Goal: Task Accomplishment & Management: Manage account settings

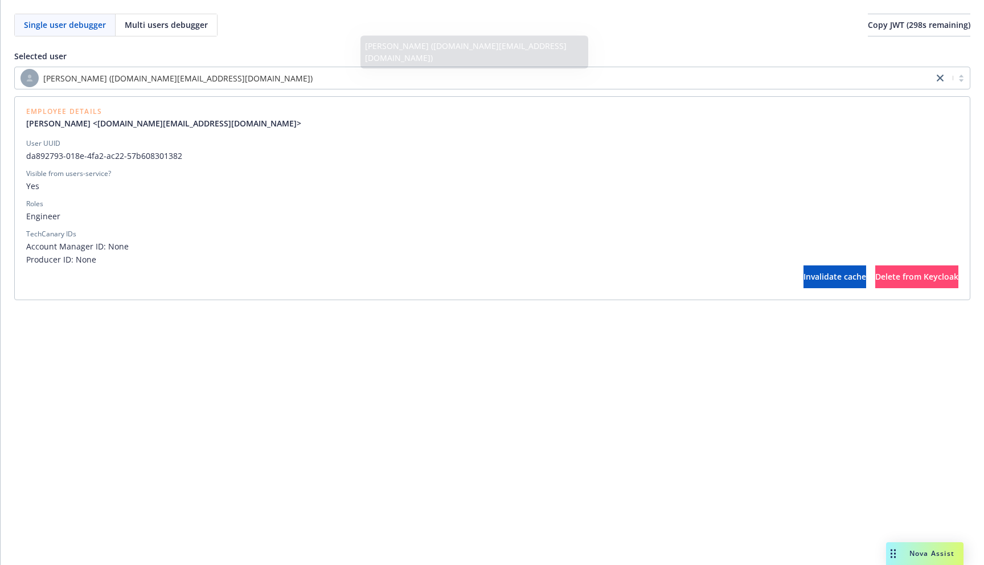
click at [617, 40] on div "Selected user Kevin Li (kevin.li@newfront.com) Employee Details Kevin Li <kevin…" at bounding box center [492, 168] width 957 height 264
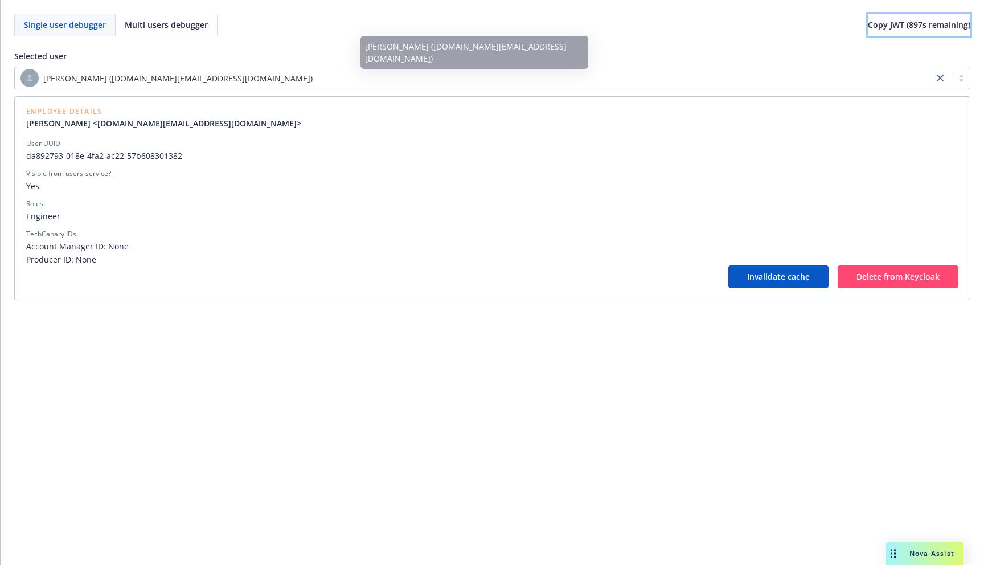
click at [905, 29] on span "Copy JWT ( 897 s remaining)" at bounding box center [919, 24] width 103 height 11
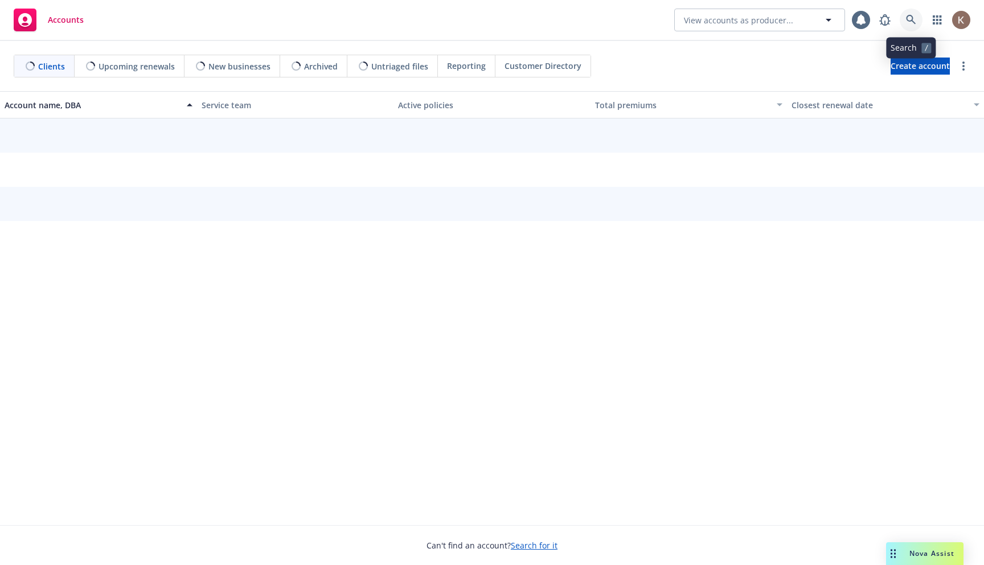
click at [909, 21] on icon at bounding box center [911, 20] width 10 height 10
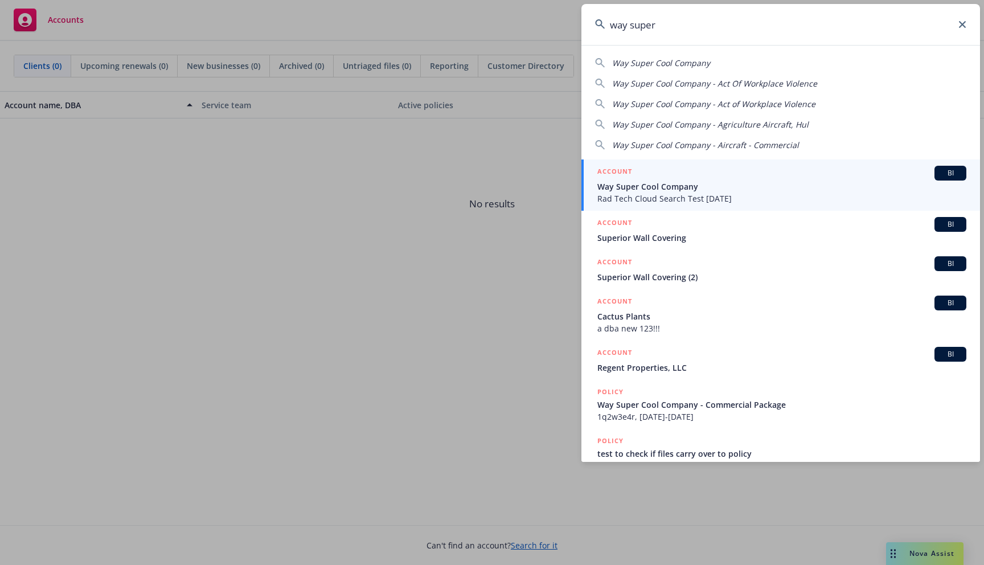
type input "way super"
click at [711, 173] on div "ACCOUNT BI" at bounding box center [782, 173] width 369 height 15
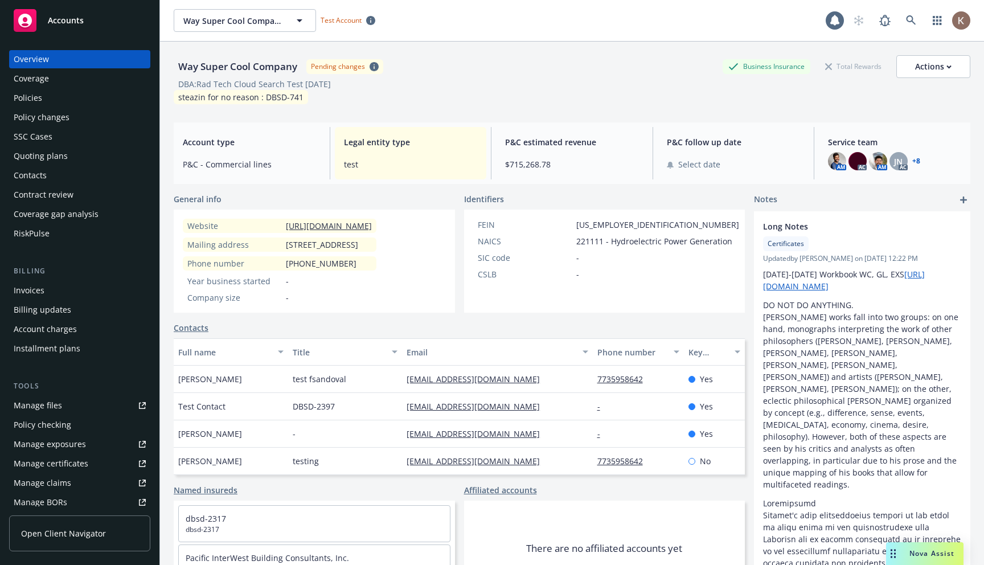
click at [39, 537] on span "Open Client Navigator" at bounding box center [63, 534] width 85 height 12
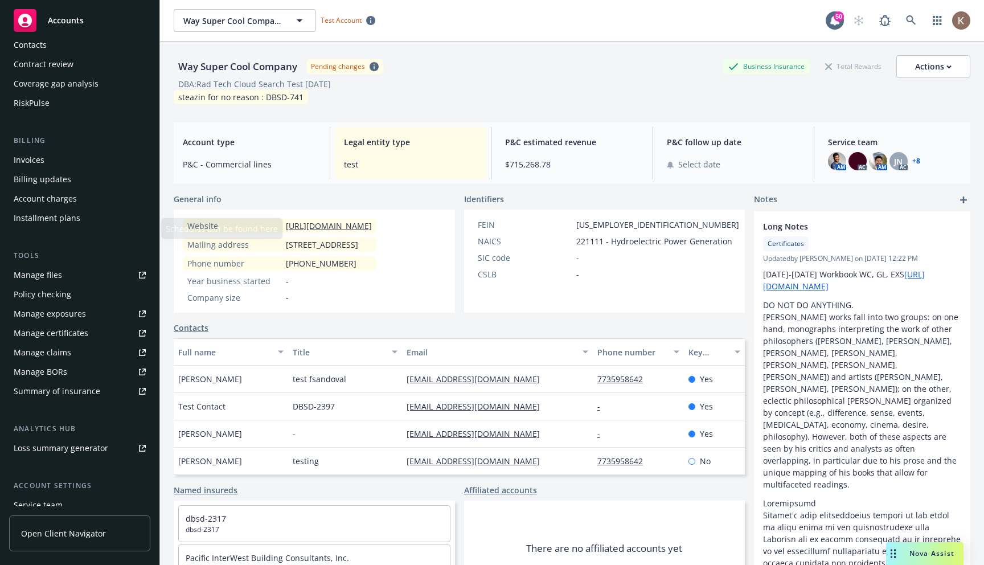
scroll to position [216, 0]
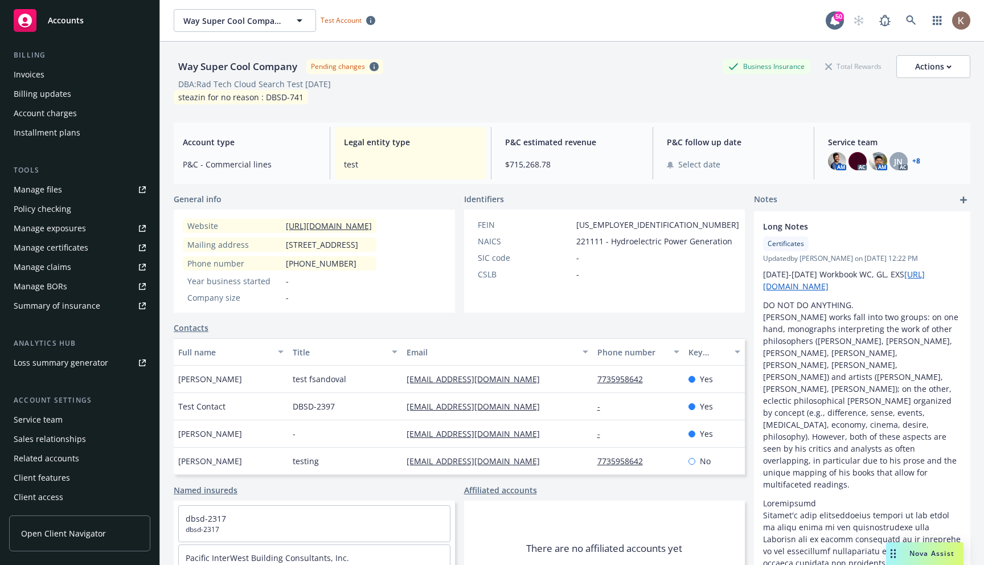
click at [85, 419] on div "Service team" at bounding box center [80, 420] width 132 height 18
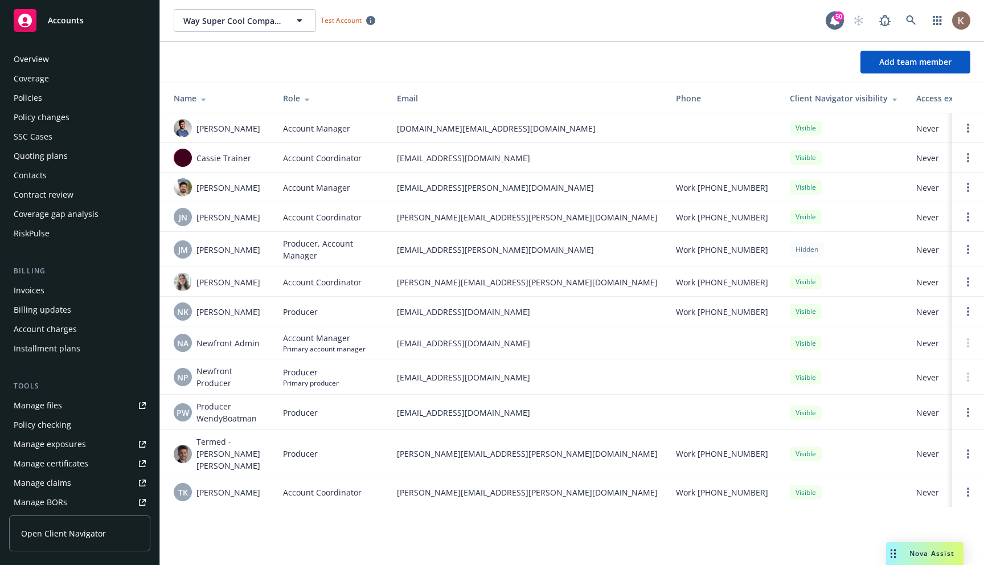
click at [54, 180] on div "Contacts" at bounding box center [80, 175] width 132 height 18
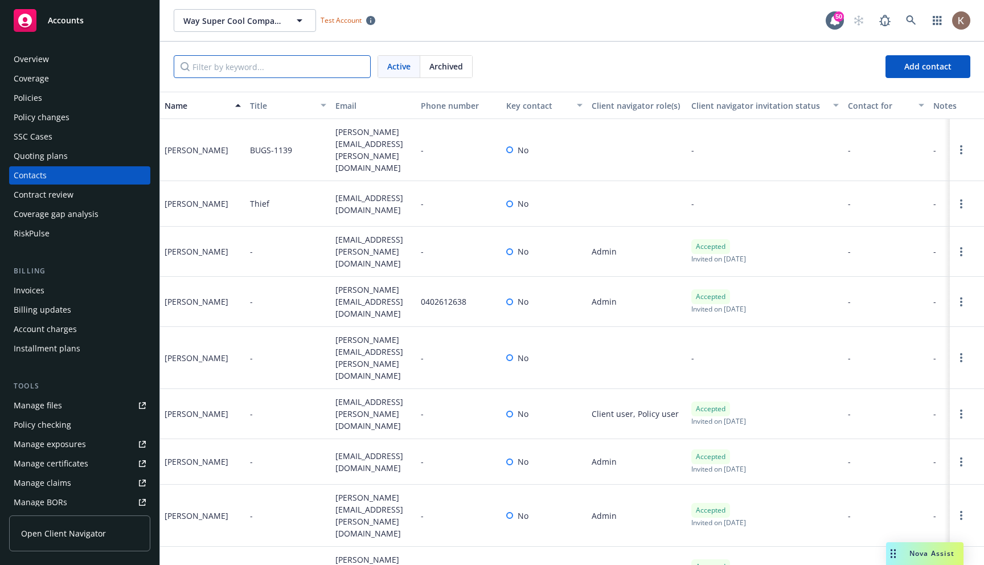
click at [251, 66] on input "Filter by keyword..." at bounding box center [272, 66] width 197 height 23
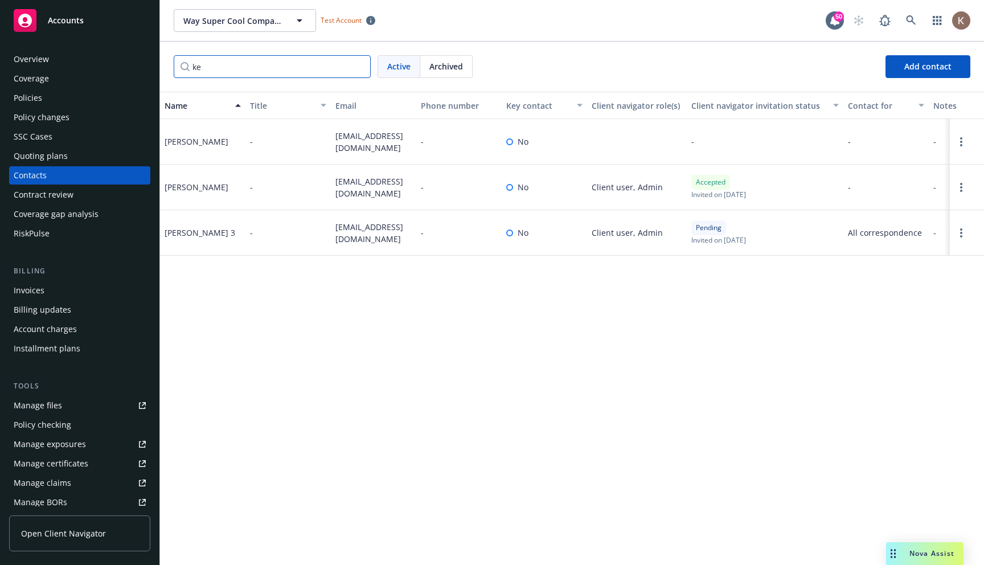
type input "k"
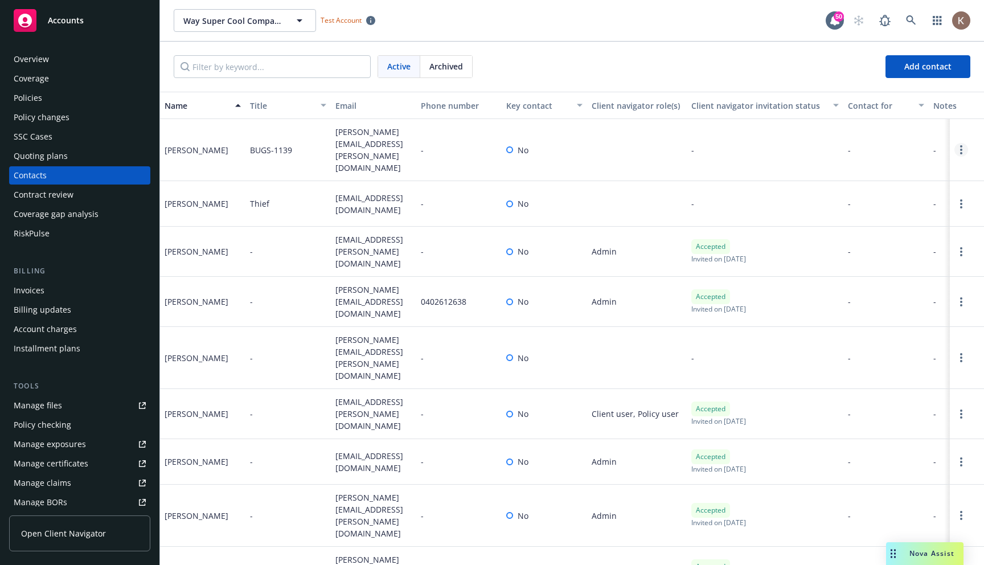
click at [959, 143] on link "Open options" at bounding box center [962, 150] width 14 height 14
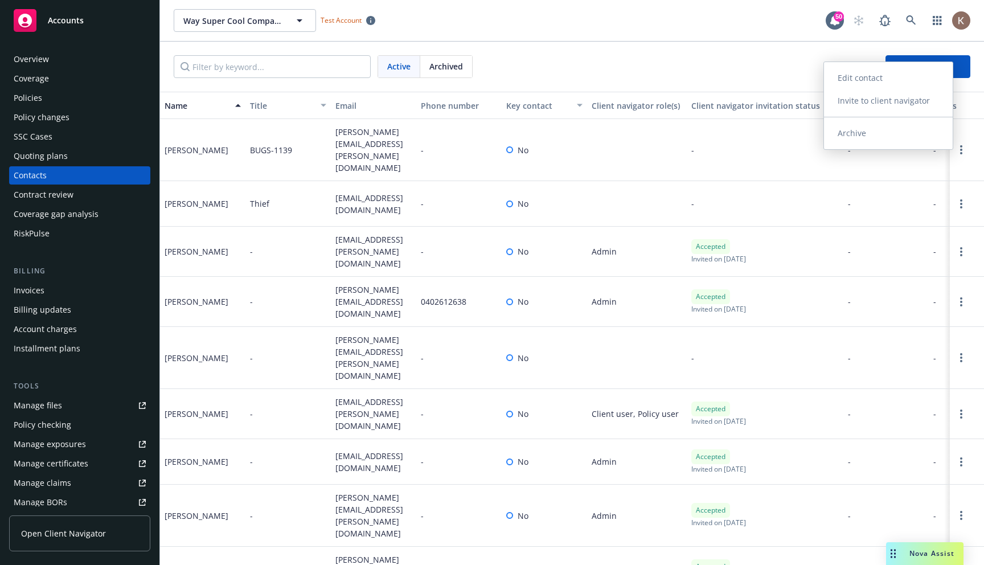
click at [913, 142] on link "Archive" at bounding box center [888, 133] width 129 height 23
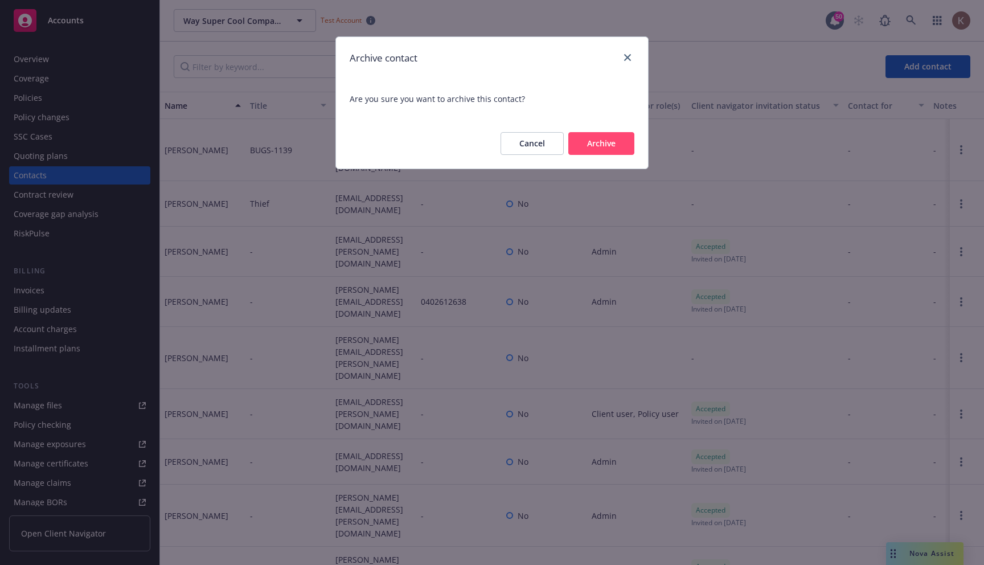
click at [587, 143] on button "Archive" at bounding box center [602, 143] width 66 height 23
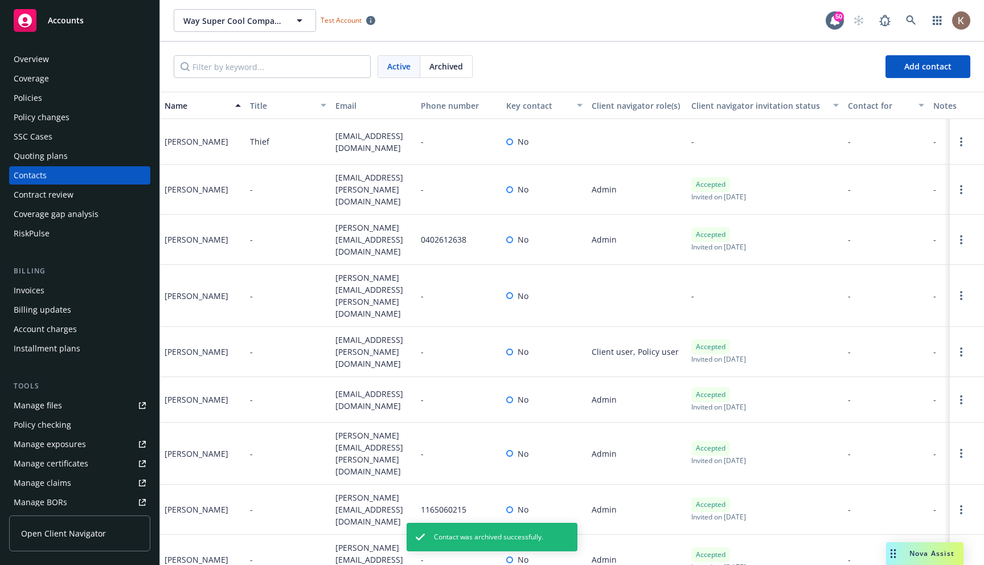
click at [454, 73] on div "Archived" at bounding box center [446, 67] width 52 height 22
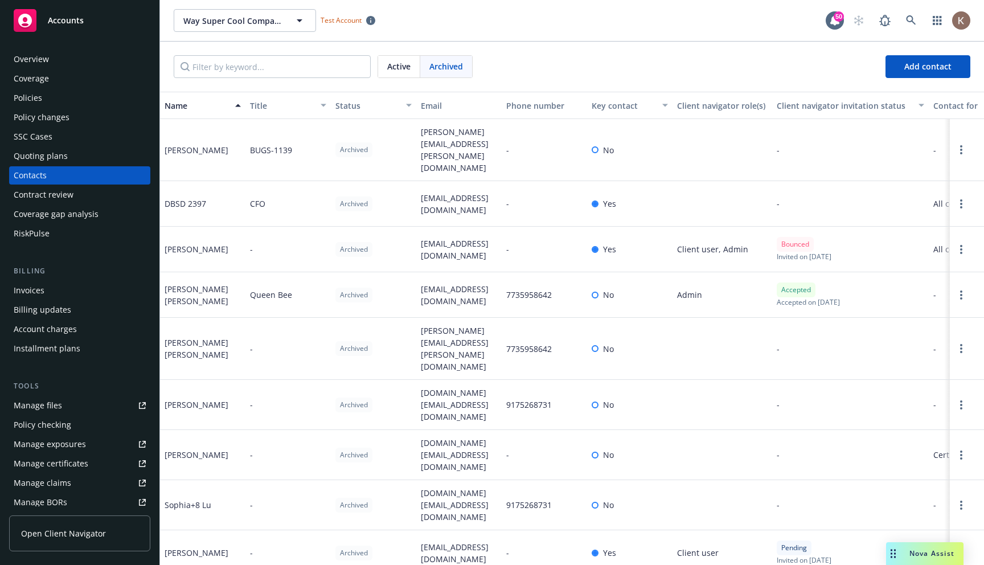
click at [401, 54] on div "Active Archived Add contact" at bounding box center [572, 67] width 824 height 50
click at [401, 68] on span "Active" at bounding box center [398, 66] width 23 height 12
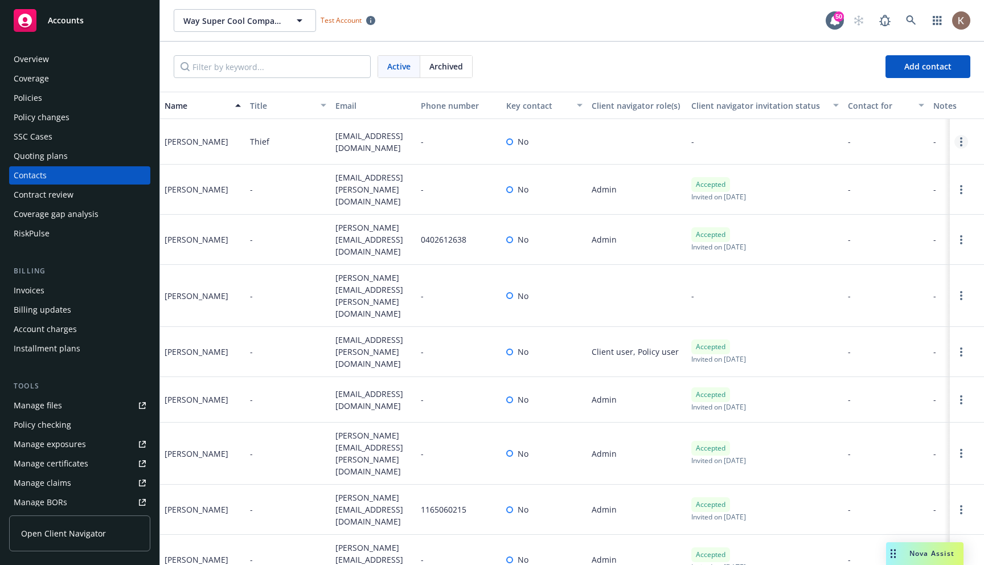
click at [965, 142] on link "Open options" at bounding box center [962, 142] width 14 height 14
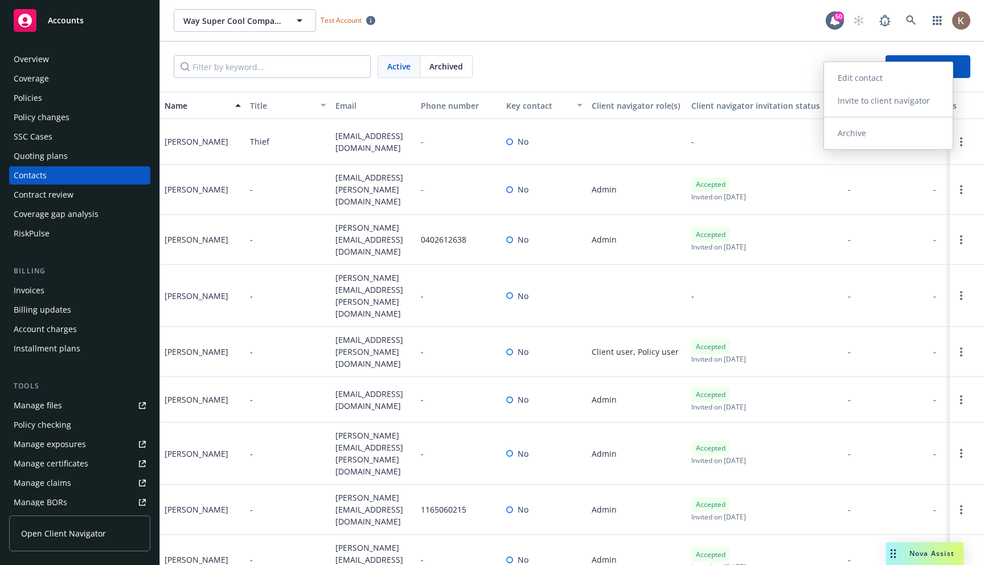
click at [890, 137] on link "Archive" at bounding box center [888, 133] width 129 height 23
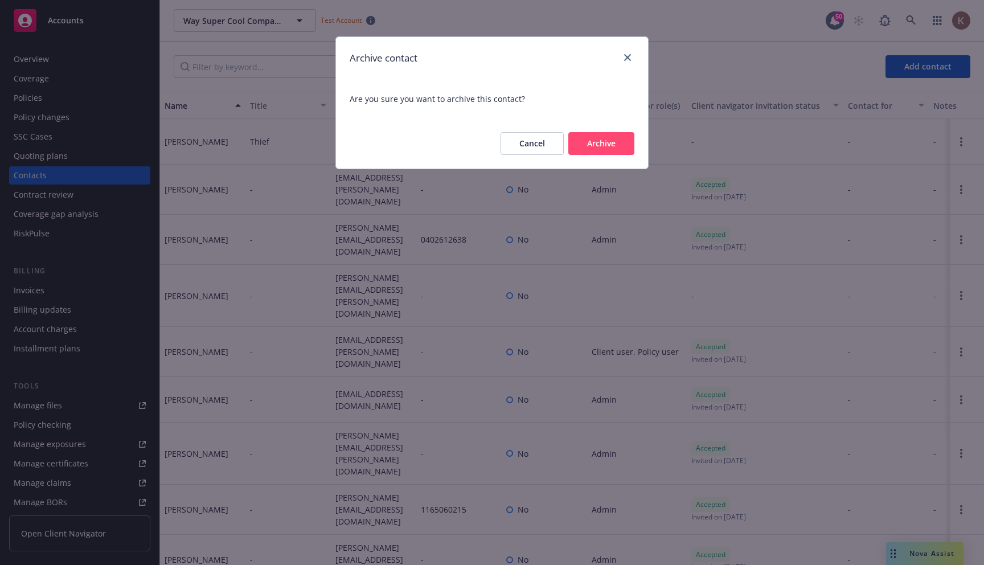
click at [620, 142] on button "Archive" at bounding box center [602, 143] width 66 height 23
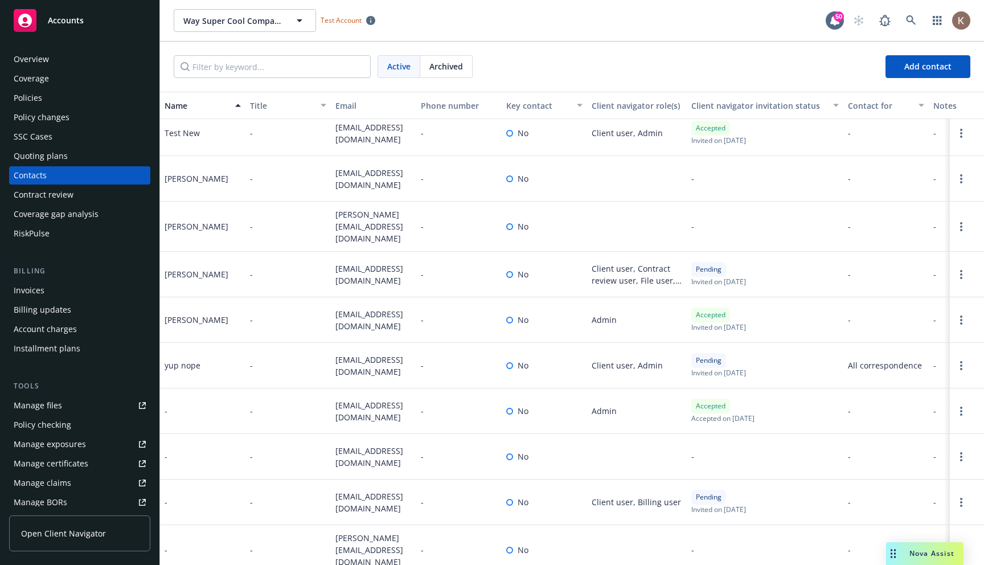
scroll to position [2293, 0]
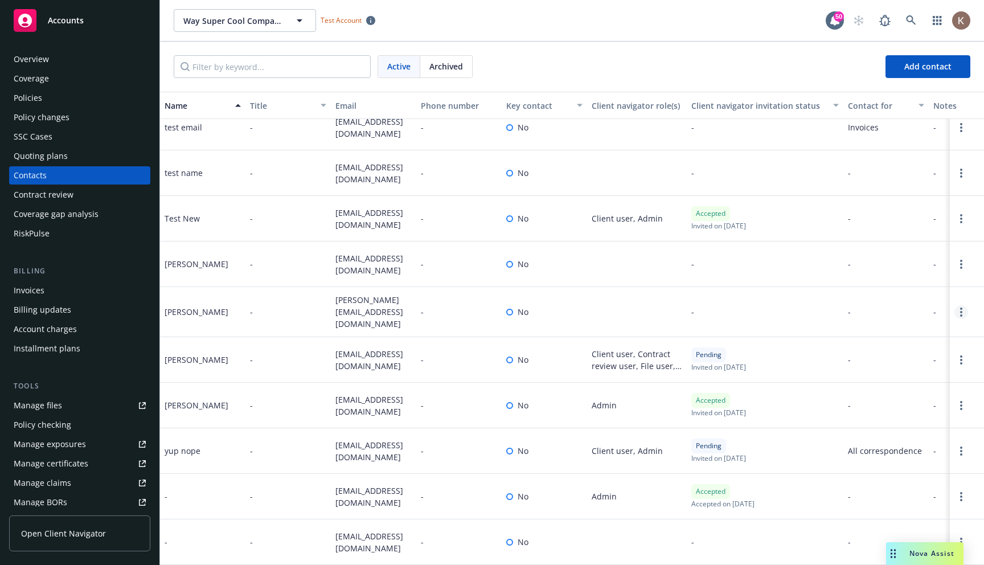
click at [963, 314] on link "Open options" at bounding box center [962, 312] width 14 height 14
click at [903, 305] on link "Archive" at bounding box center [888, 306] width 129 height 23
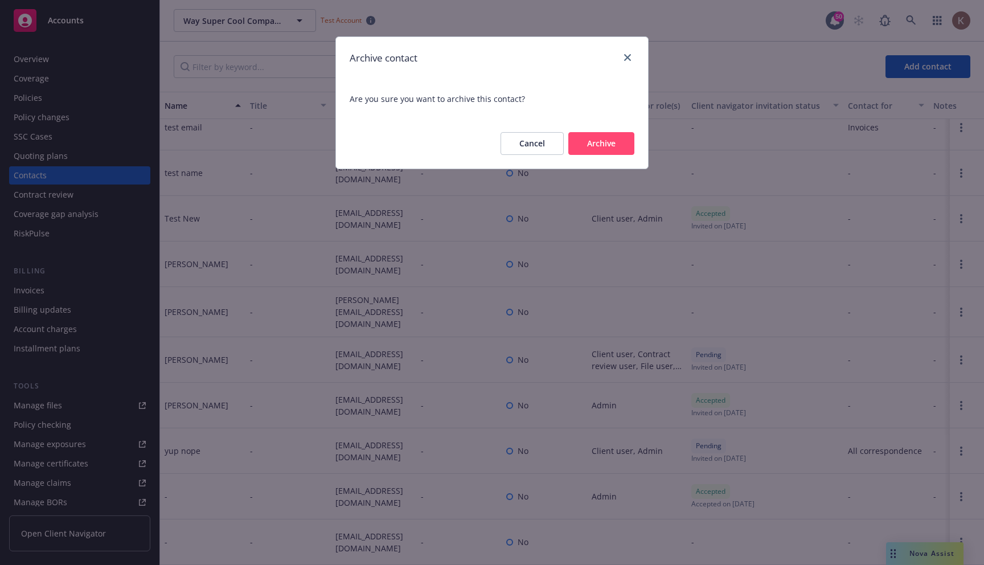
click at [604, 141] on button "Archive" at bounding box center [602, 143] width 66 height 23
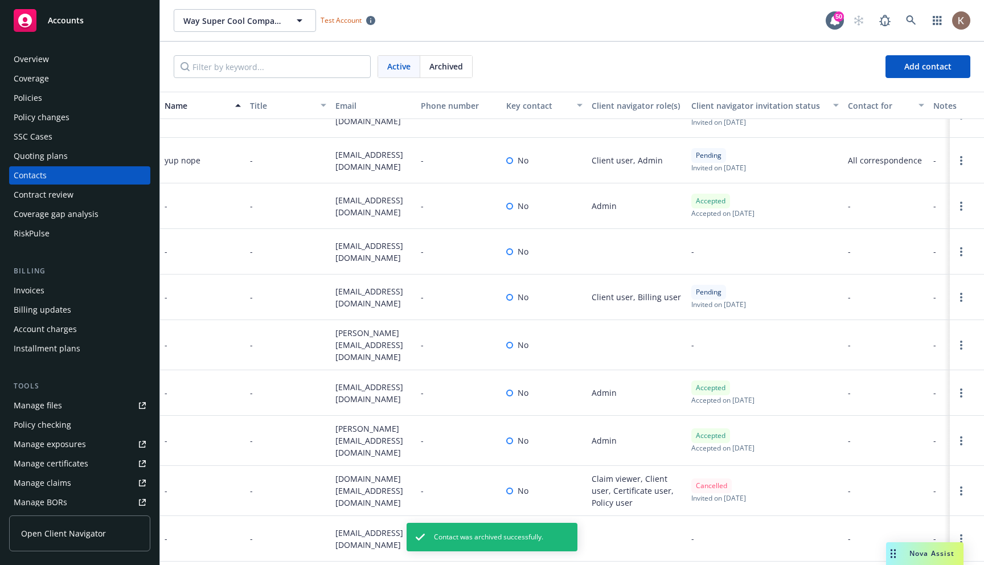
scroll to position [2536, 0]
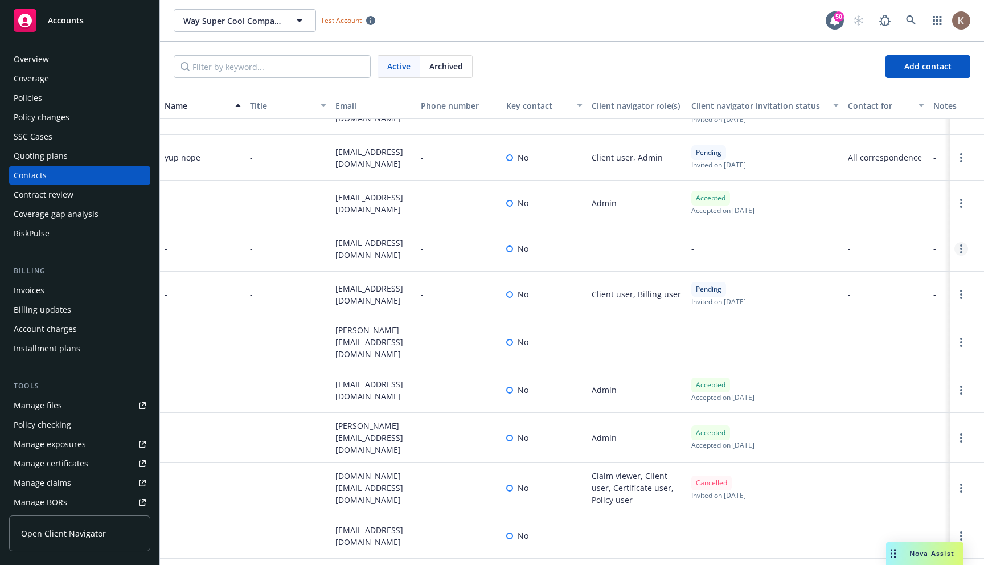
click at [965, 248] on link "Open options" at bounding box center [962, 249] width 14 height 14
click at [871, 232] on link "Archive" at bounding box center [888, 240] width 129 height 23
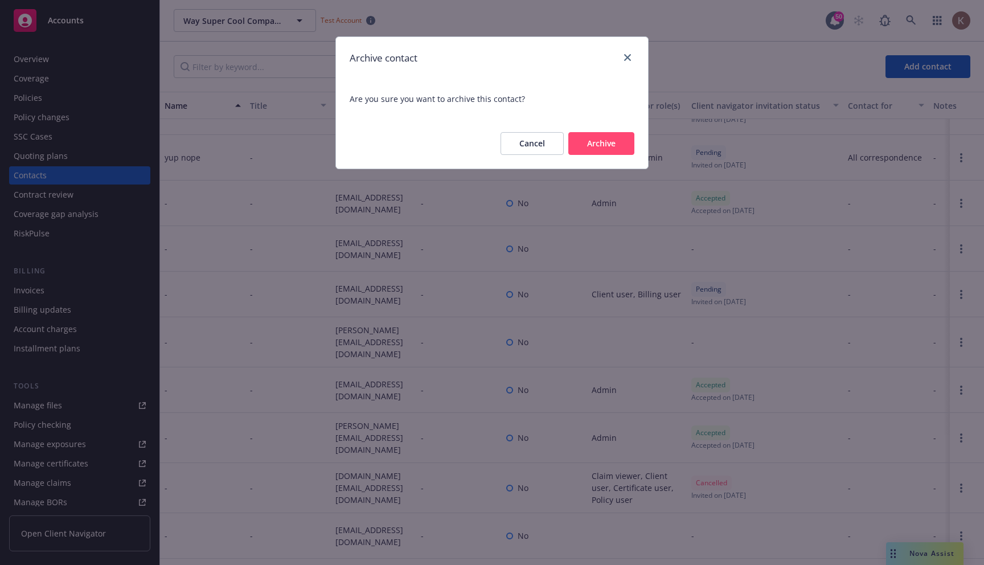
click at [589, 142] on button "Archive" at bounding box center [602, 143] width 66 height 23
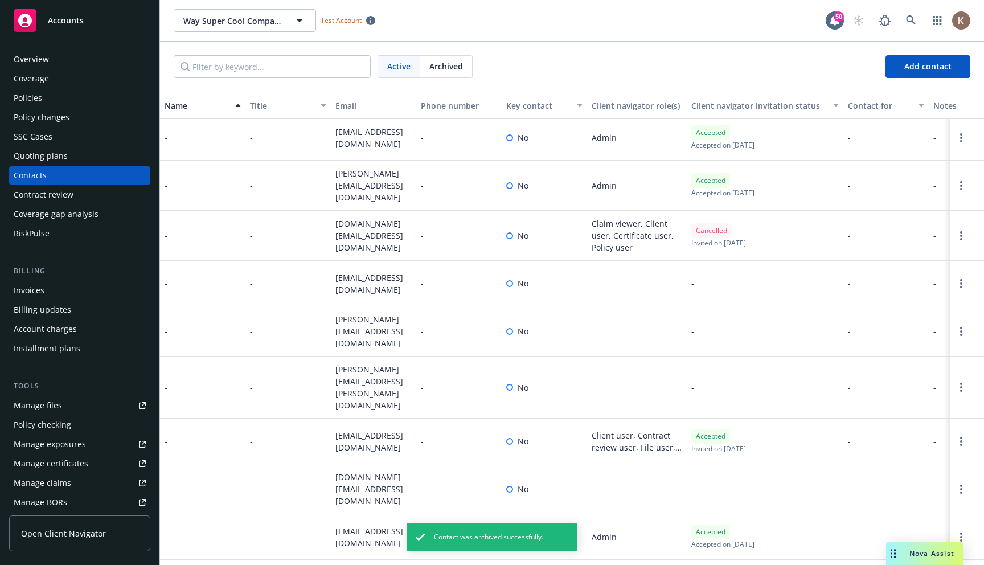
scroll to position [2749, 0]
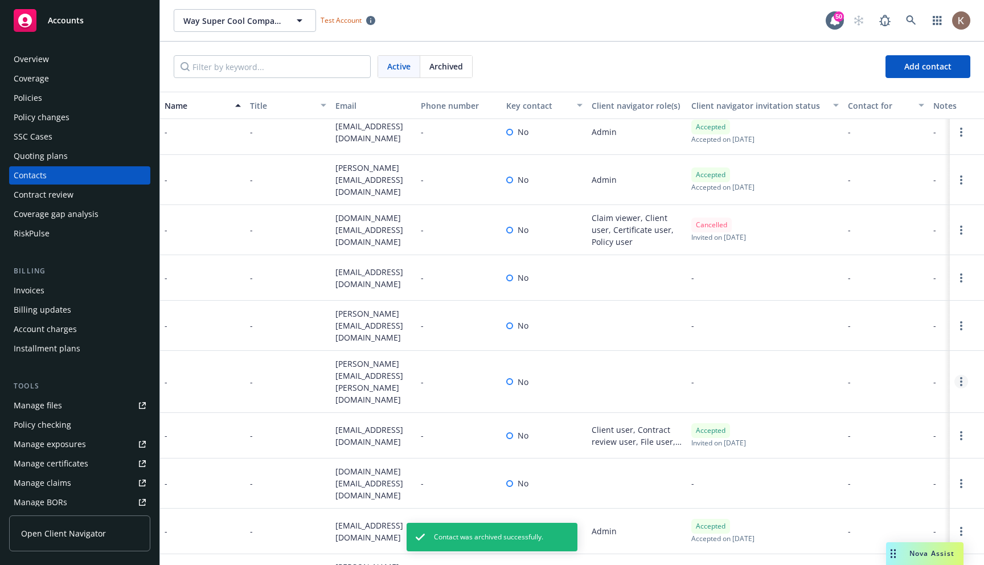
click at [961, 377] on icon "Open options" at bounding box center [962, 381] width 2 height 9
click at [905, 351] on link "Archive" at bounding box center [888, 351] width 129 height 23
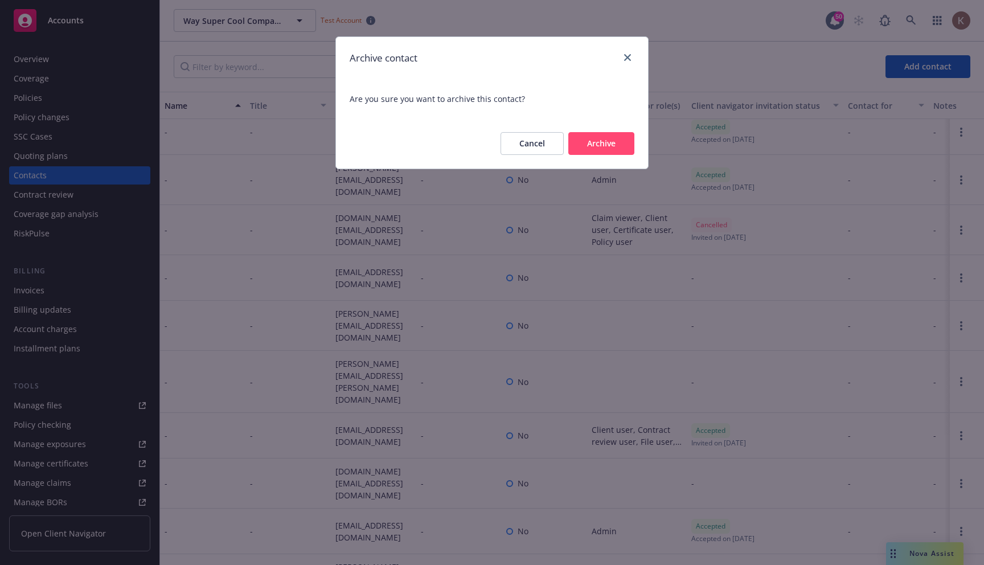
click at [607, 136] on button "Archive" at bounding box center [602, 143] width 66 height 23
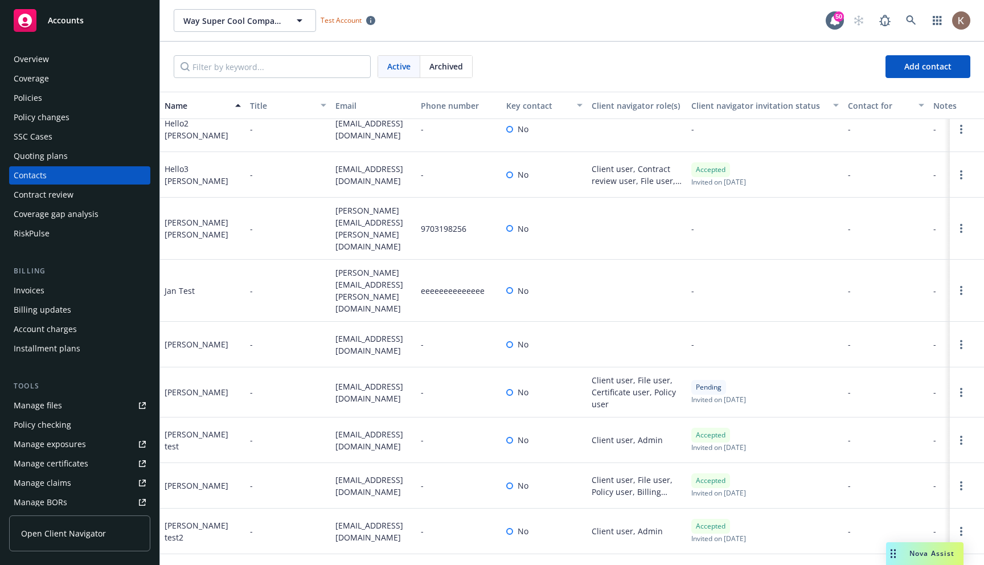
scroll to position [472, 0]
click at [963, 284] on link "Open options" at bounding box center [962, 291] width 14 height 14
click at [872, 260] on link "Archive" at bounding box center [888, 258] width 129 height 23
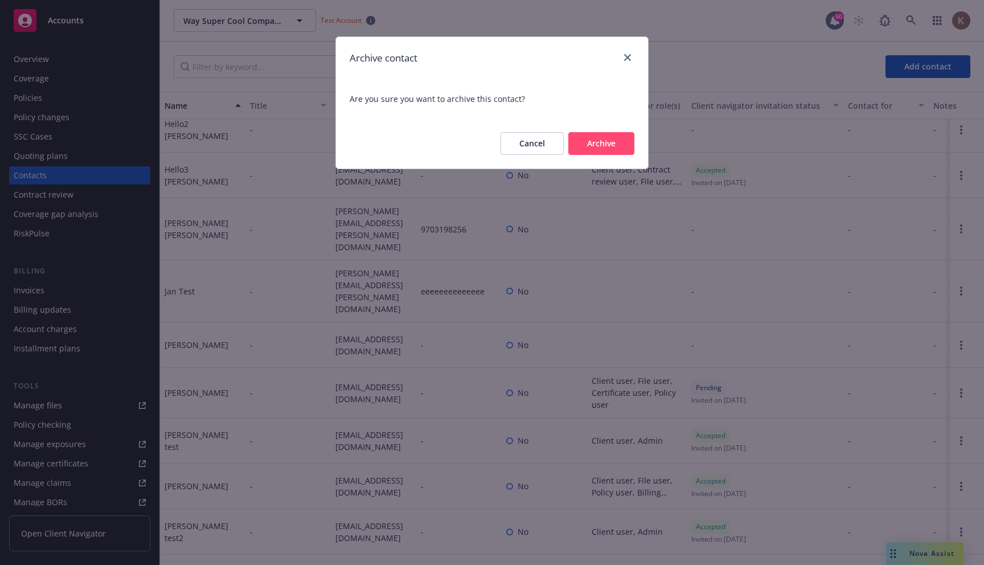
click at [593, 141] on button "Archive" at bounding box center [602, 143] width 66 height 23
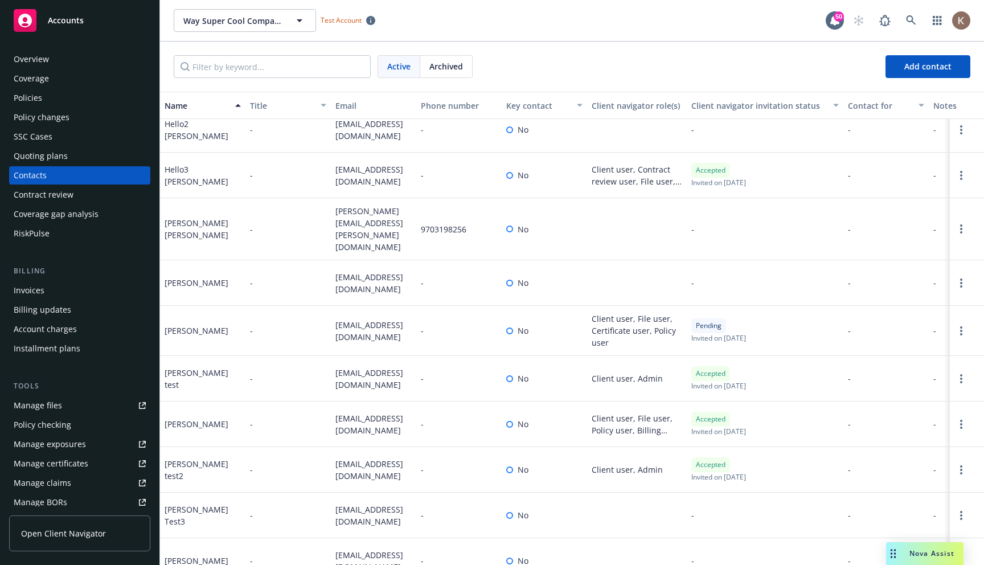
click at [962, 282] on circle "Open options" at bounding box center [962, 283] width 2 height 2
click at [859, 263] on link "Archive" at bounding box center [888, 258] width 129 height 23
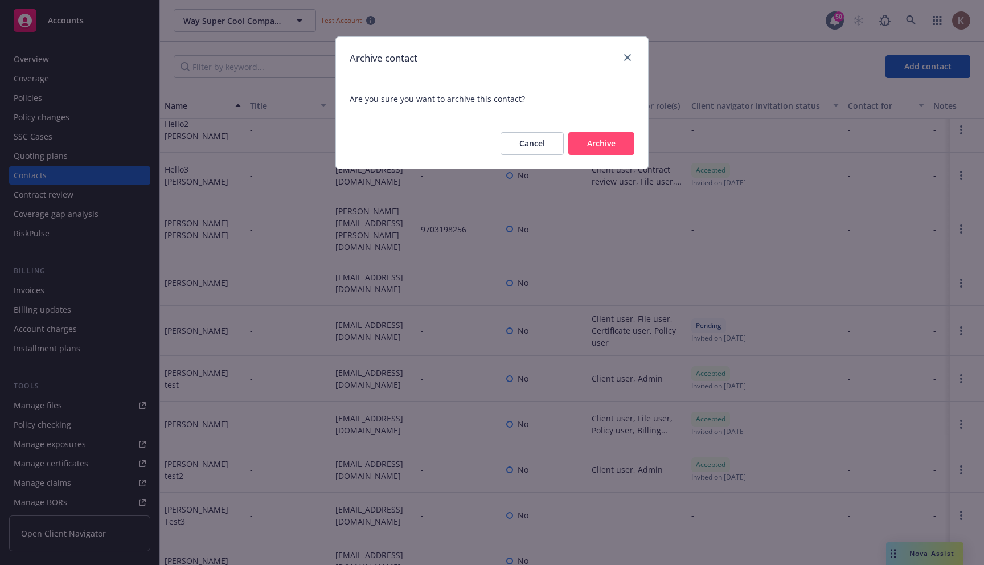
click at [618, 146] on button "Archive" at bounding box center [602, 143] width 66 height 23
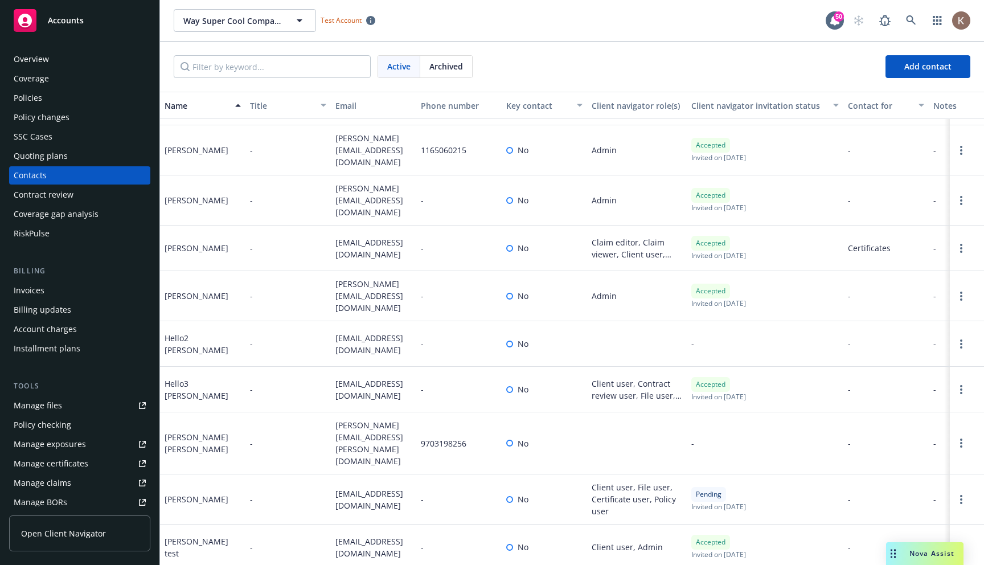
scroll to position [0, 0]
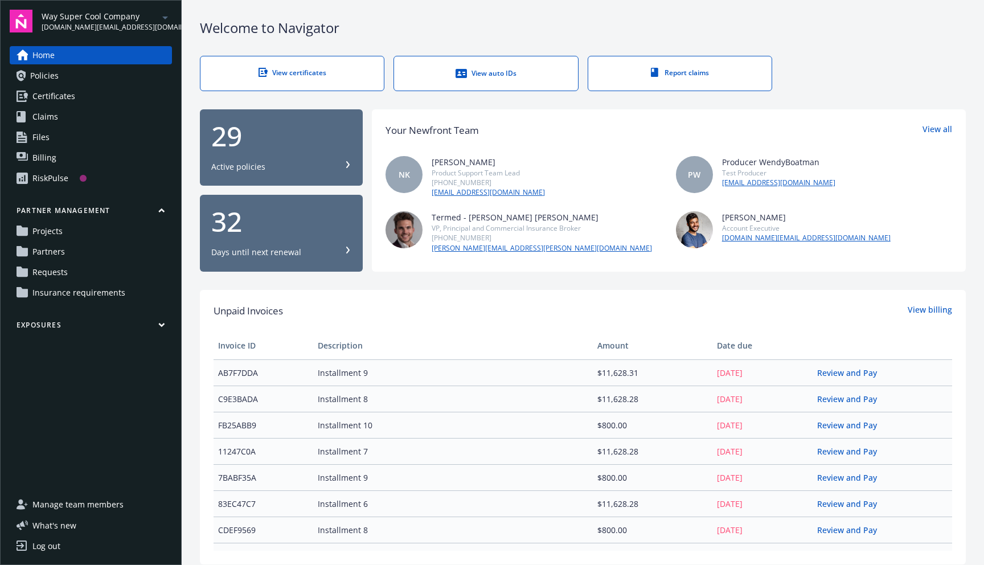
click at [144, 20] on div "Way Super Cool Company [DOMAIN_NAME][EMAIL_ADDRESS][DOMAIN_NAME]" at bounding box center [107, 21] width 130 height 22
click at [181, 29] on div "Way Super Cool Company [DOMAIN_NAME][EMAIL_ADDRESS][DOMAIN_NAME] Home Policies …" at bounding box center [91, 282] width 182 height 565
click at [120, 21] on span "Way Super Cool Company" at bounding box center [100, 16] width 117 height 12
click at [590, 35] on div "Welcome to Navigator" at bounding box center [583, 27] width 766 height 19
